Goal: Obtain resource: Obtain resource

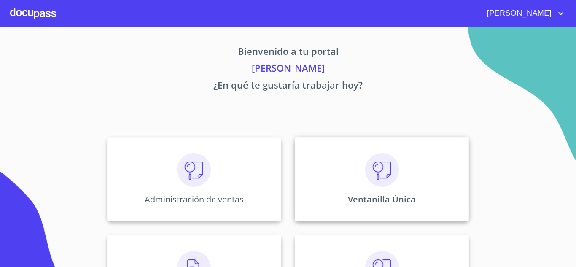
click at [396, 159] on div "Ventanilla Única" at bounding box center [382, 179] width 174 height 84
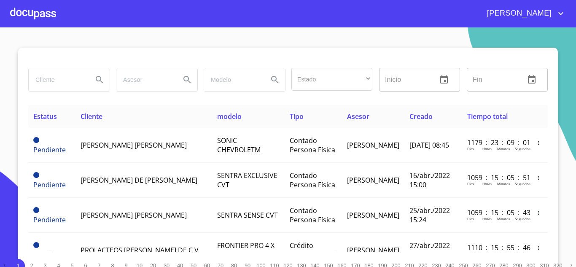
click at [56, 77] on input "search" at bounding box center [57, 79] width 57 height 23
type input "metro"
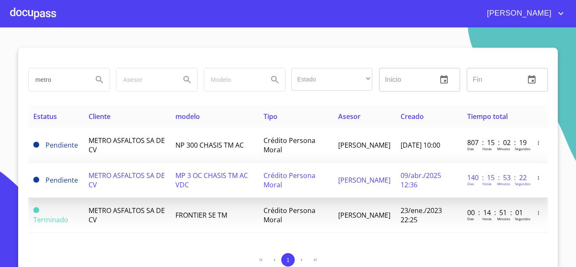
click at [159, 193] on td "METRO ASFALTOS SA DE CV" at bounding box center [127, 180] width 87 height 35
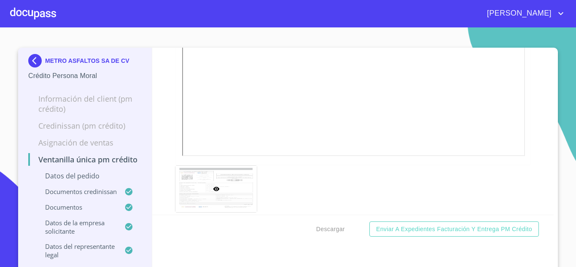
click at [28, 61] on img at bounding box center [36, 60] width 17 height 13
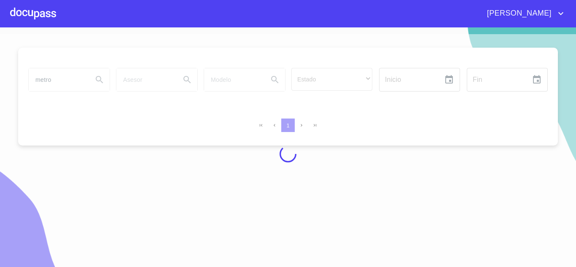
click at [51, 79] on div at bounding box center [288, 154] width 576 height 240
click at [387, 136] on div at bounding box center [288, 154] width 576 height 240
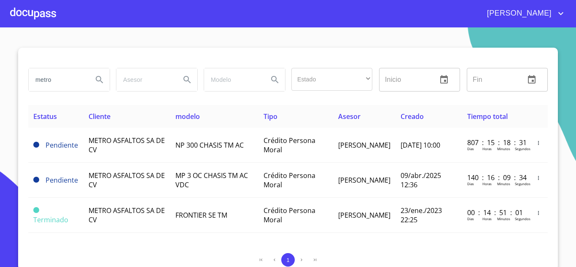
click at [78, 78] on input "metro" at bounding box center [57, 79] width 57 height 23
type input "m"
type input "[PERSON_NAME]"
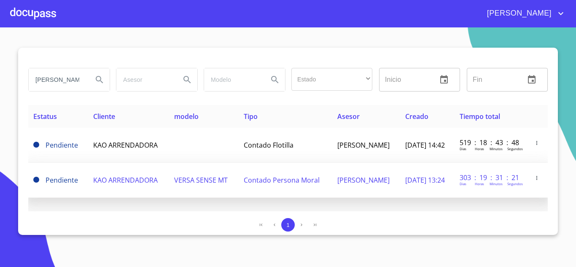
click at [98, 177] on span "KAO ARRENDADORA" at bounding box center [125, 179] width 65 height 9
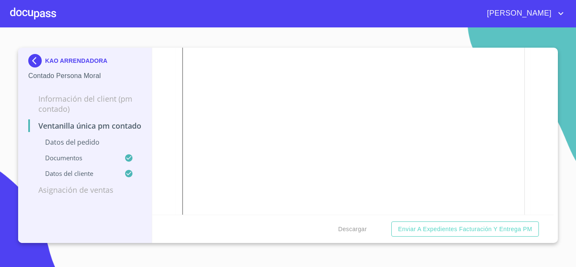
scroll to position [2318, 0]
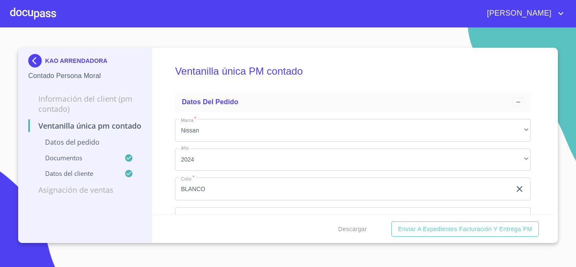
scroll to position [39, 0]
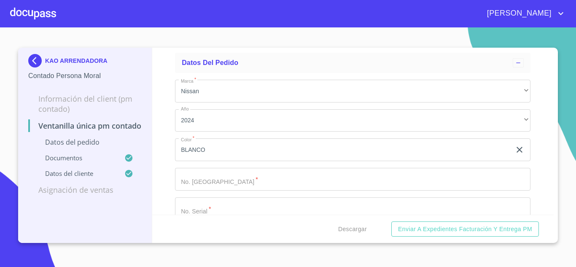
click at [0, 31] on section "KAO ARRENDADORA Contado Persona Moral Información del Client (PM contado) Venta…" at bounding box center [288, 147] width 576 height 240
click at [364, 226] on span "Descargar" at bounding box center [352, 229] width 29 height 11
click at [253, 237] on div "Descargar Enviar a Expedientes Facturación y Entrega PM" at bounding box center [353, 229] width 402 height 29
click at [1, 206] on section "KAO ARRENDADORA Contado Persona Moral Información del Client (PM contado) Venta…" at bounding box center [288, 147] width 576 height 240
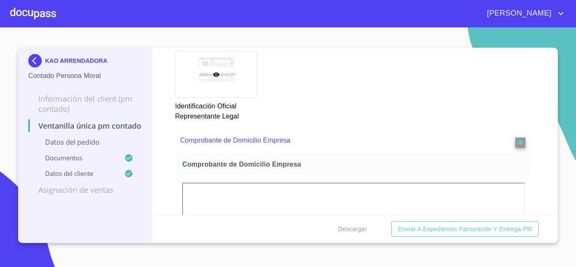
scroll to position [545, 0]
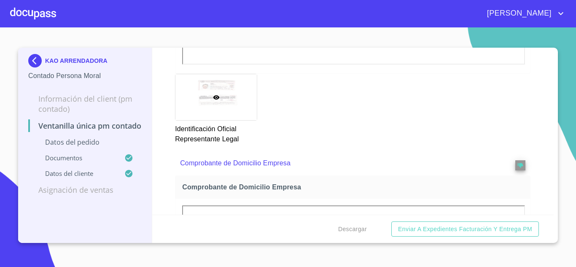
click at [31, 53] on div "KAO ARRENDADORA Contado Persona Moral" at bounding box center [84, 68] width 113 height 40
click at [32, 58] on img at bounding box center [36, 60] width 17 height 13
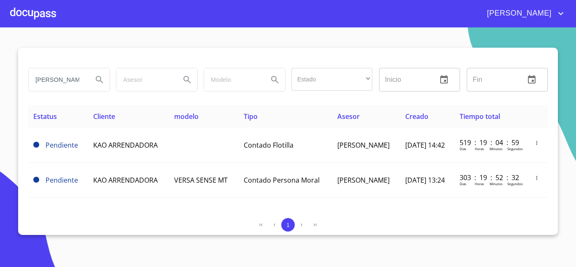
click at [77, 77] on input "[PERSON_NAME]" at bounding box center [57, 79] width 57 height 23
type input "SB"
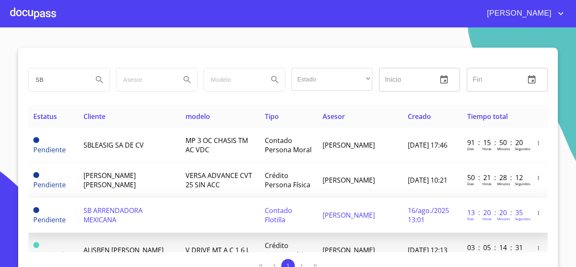
click at [193, 218] on td at bounding box center [220, 215] width 79 height 35
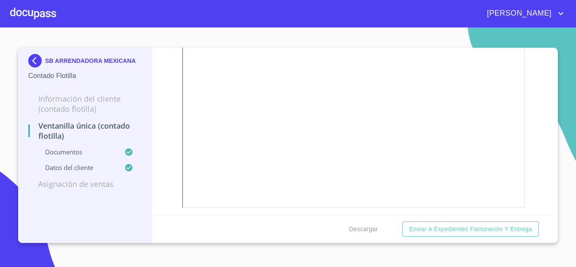
scroll to position [1388, 0]
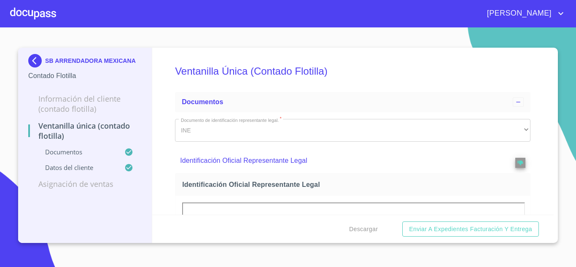
scroll to position [1556, 0]
